Goal: Task Accomplishment & Management: Manage account settings

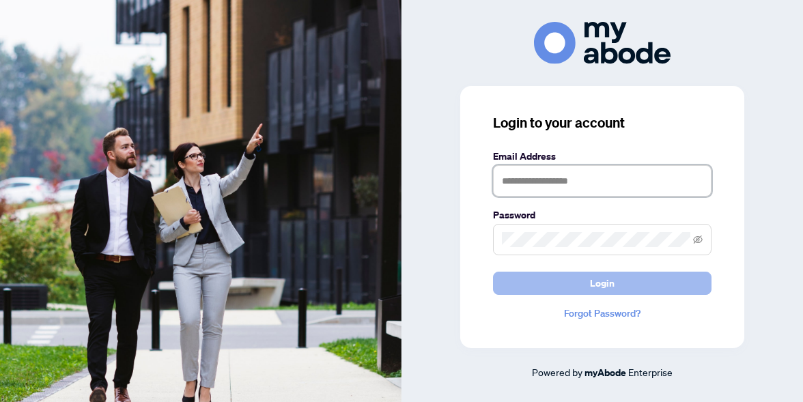
type input "**********"
click at [556, 278] on button "Login" at bounding box center [602, 283] width 219 height 23
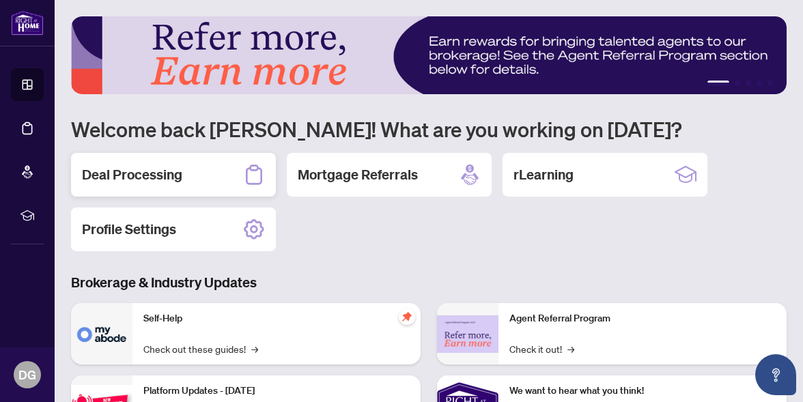
click at [216, 183] on div "Deal Processing" at bounding box center [173, 175] width 205 height 44
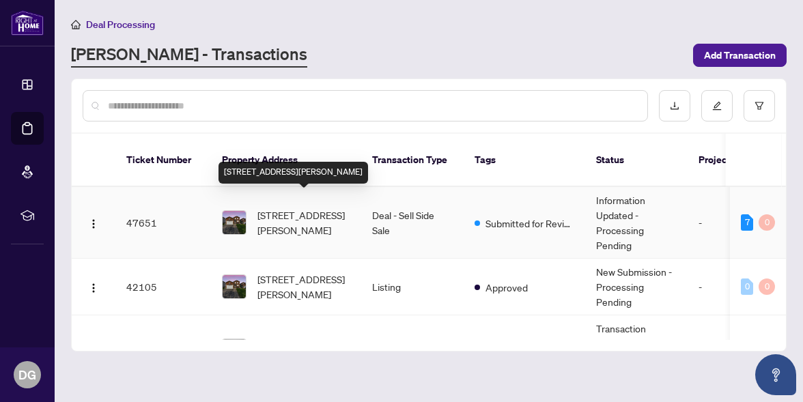
click at [270, 212] on span "[STREET_ADDRESS][PERSON_NAME]" at bounding box center [303, 223] width 93 height 30
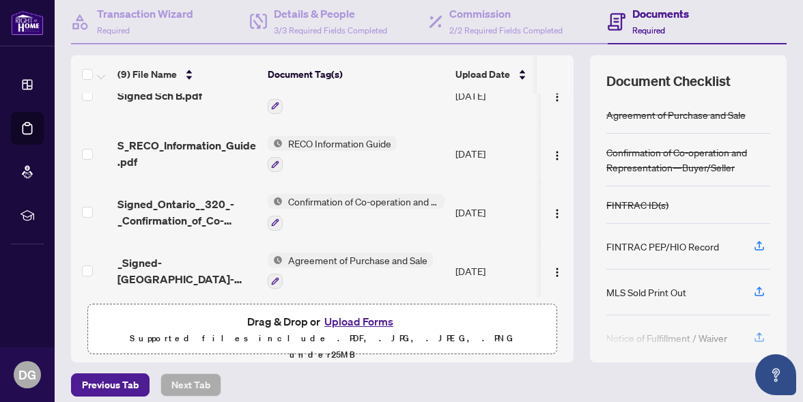
scroll to position [189, 0]
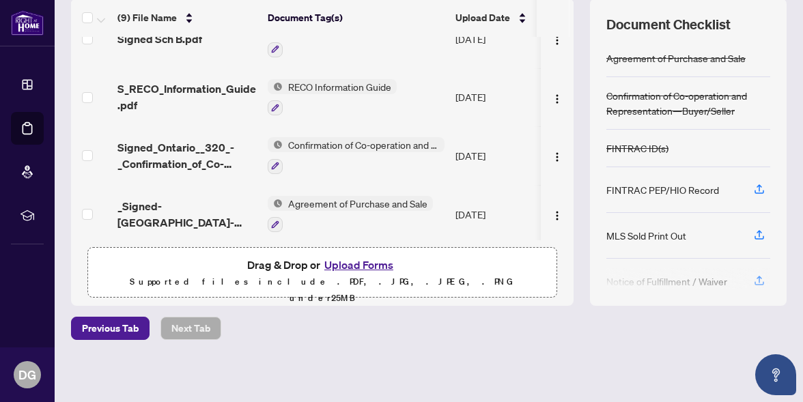
click at [356, 265] on button "Upload Forms" at bounding box center [358, 265] width 77 height 18
click at [361, 262] on button "Upload Forms" at bounding box center [358, 265] width 77 height 18
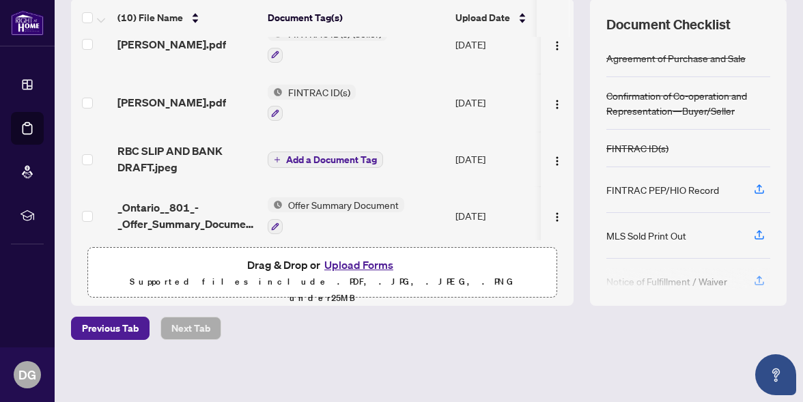
scroll to position [0, 0]
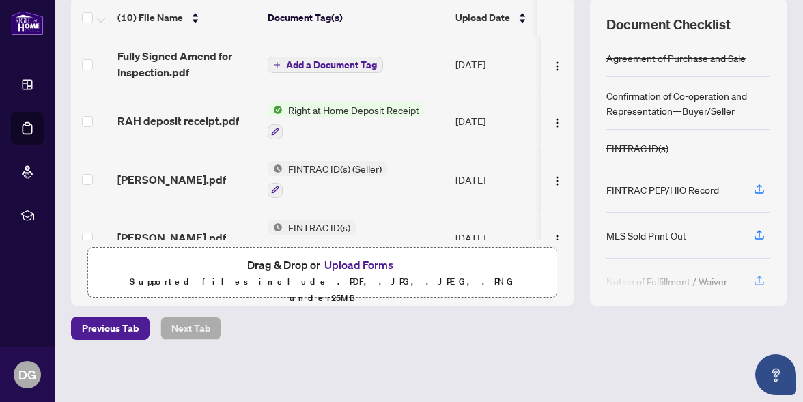
click at [303, 64] on span "Add a Document Tag" at bounding box center [331, 65] width 91 height 10
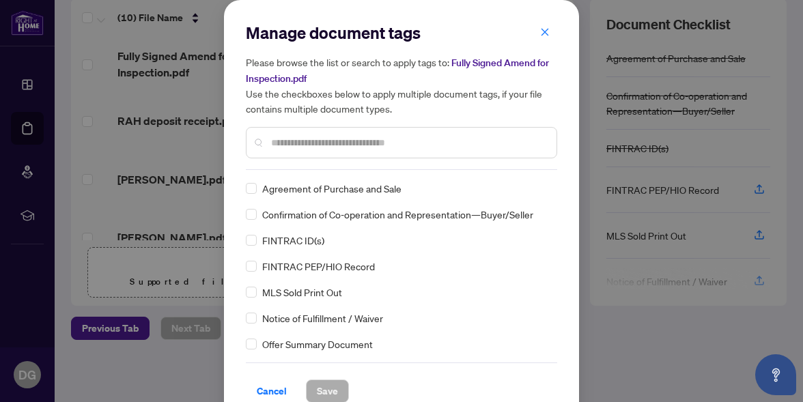
click at [277, 139] on input "text" at bounding box center [408, 142] width 275 height 15
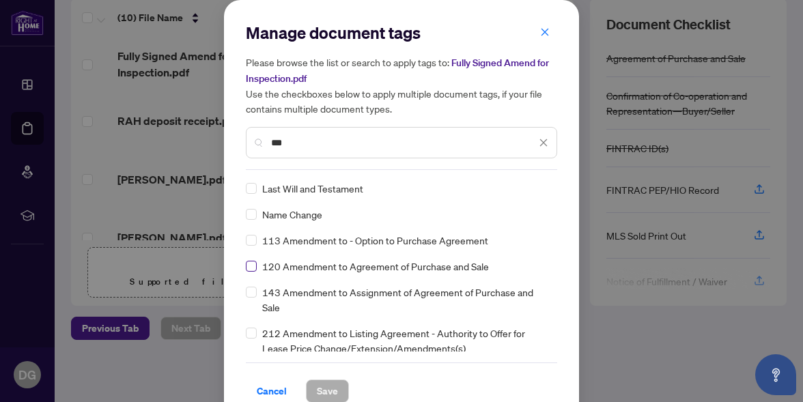
type input "***"
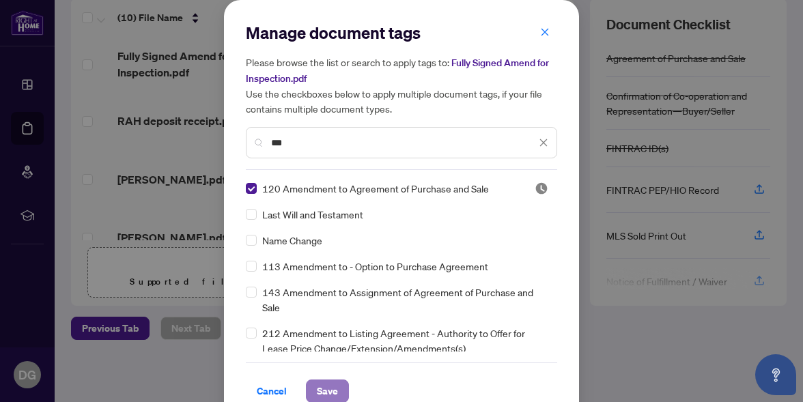
click at [328, 387] on span "Save" at bounding box center [327, 391] width 21 height 22
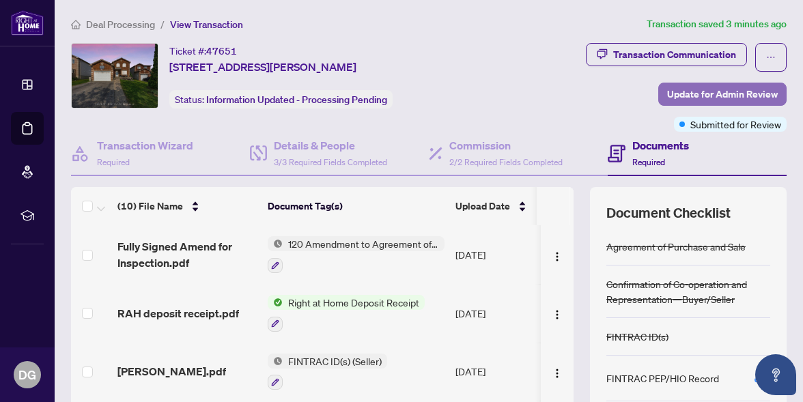
click at [687, 93] on span "Update for Admin Review" at bounding box center [722, 94] width 111 height 22
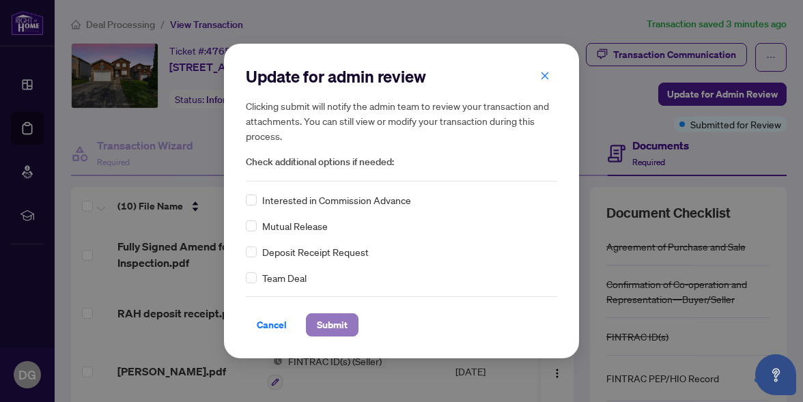
click at [336, 322] on span "Submit" at bounding box center [332, 325] width 31 height 22
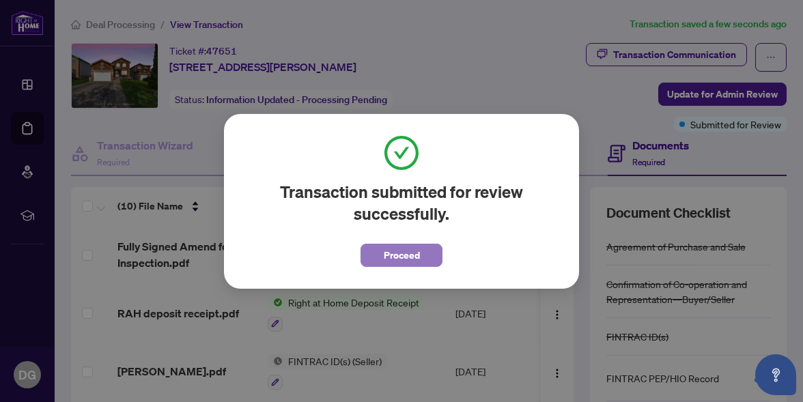
click at [386, 254] on span "Proceed" at bounding box center [402, 256] width 36 height 22
